Goal: Find specific page/section: Find specific page/section

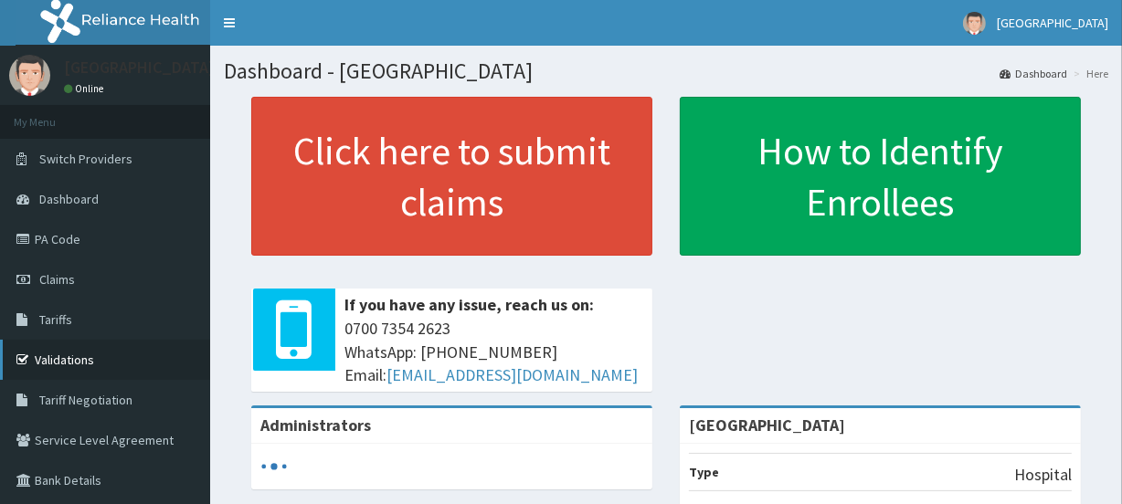
click at [54, 349] on link "Validations" at bounding box center [105, 360] width 210 height 40
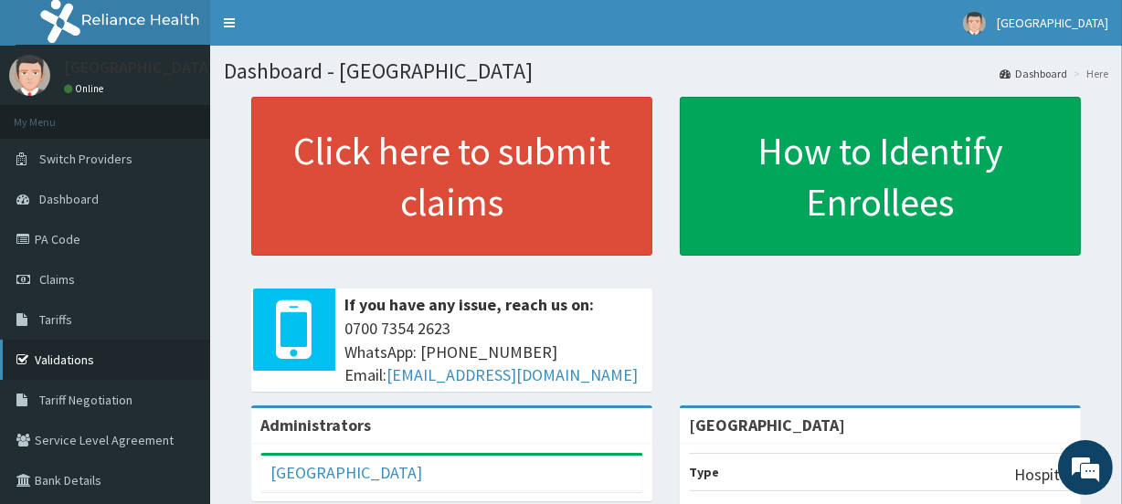
click at [58, 354] on link "Validations" at bounding box center [105, 360] width 210 height 40
